Goal: Information Seeking & Learning: Learn about a topic

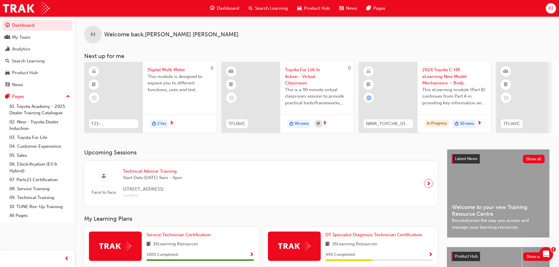
click at [232, 7] on span "Dashboard" at bounding box center [228, 8] width 22 height 7
click at [257, 8] on span "Search Learning" at bounding box center [271, 8] width 33 height 7
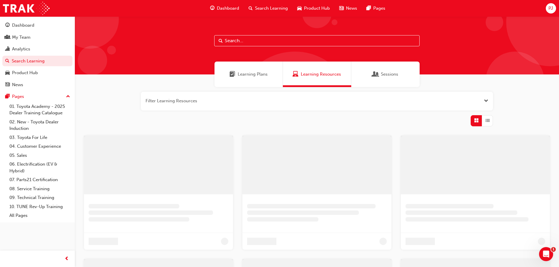
click at [393, 76] on span "Sessions" at bounding box center [389, 74] width 17 height 7
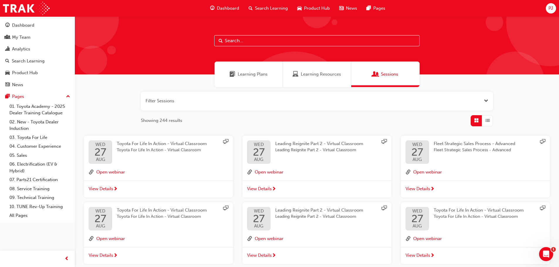
click at [245, 74] on span "Learning Plans" at bounding box center [253, 74] width 30 height 7
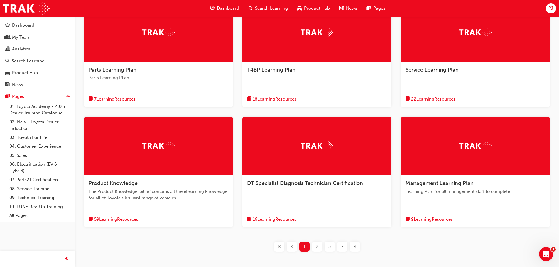
scroll to position [147, 0]
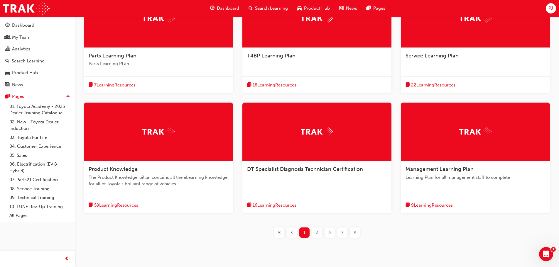
click at [452, 145] on div at bounding box center [475, 132] width 149 height 59
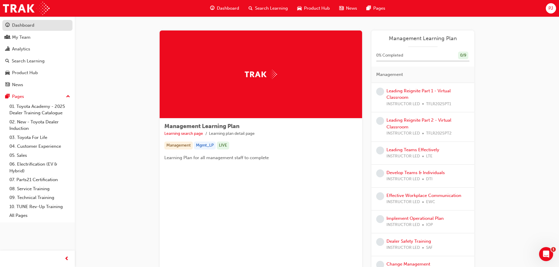
click at [26, 26] on div "Dashboard" at bounding box center [23, 25] width 22 height 7
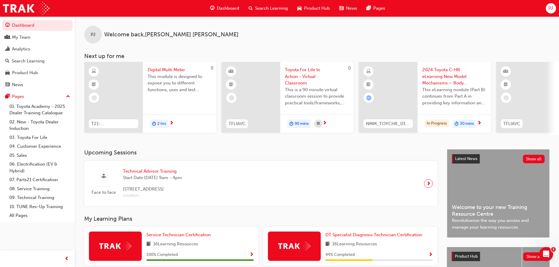
click at [160, 175] on span "Technical Advisor Training" at bounding box center [152, 171] width 59 height 7
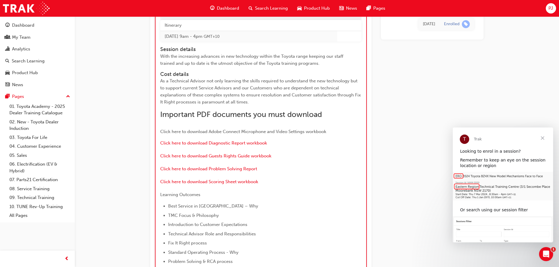
click at [542, 139] on span "Close" at bounding box center [542, 138] width 21 height 21
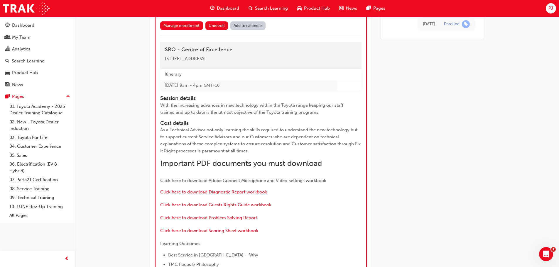
scroll to position [665, 0]
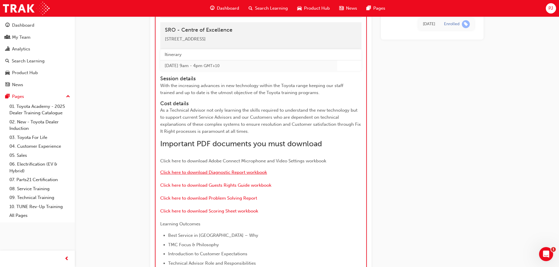
click at [236, 175] on span "Click here to download Diagnostic Report workbook" at bounding box center [213, 172] width 107 height 5
